Goal: Find specific page/section: Find specific page/section

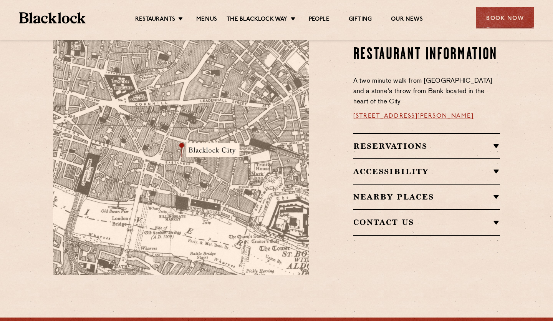
scroll to position [499, 0]
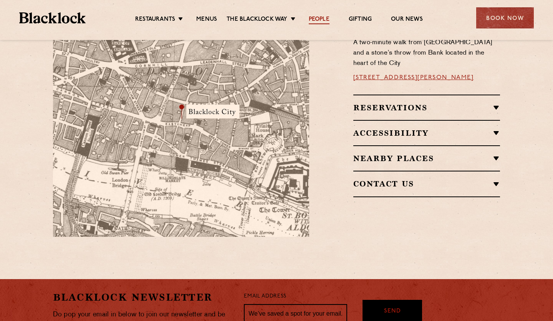
click at [318, 16] on link "People" at bounding box center [319, 20] width 21 height 8
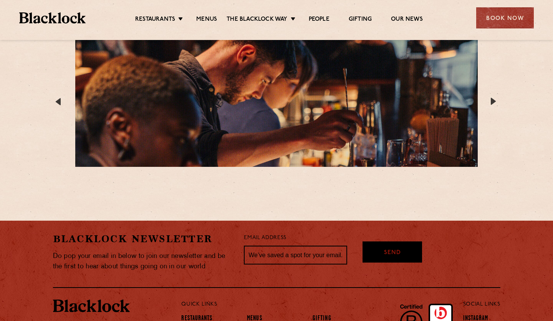
scroll to position [1450, 0]
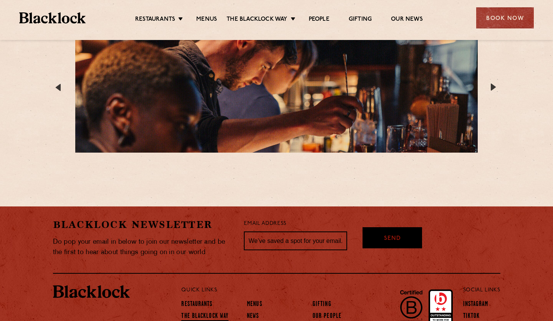
click at [217, 312] on link "The Blacklock Way" at bounding box center [204, 316] width 47 height 8
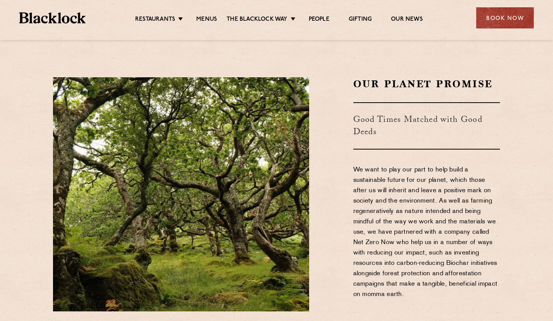
scroll to position [768, 0]
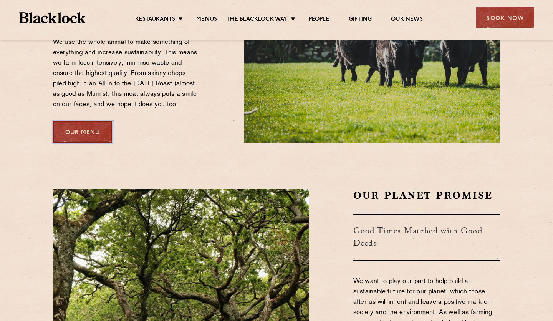
click at [84, 121] on link "Our Menu" at bounding box center [82, 131] width 59 height 21
